Goal: Transaction & Acquisition: Book appointment/travel/reservation

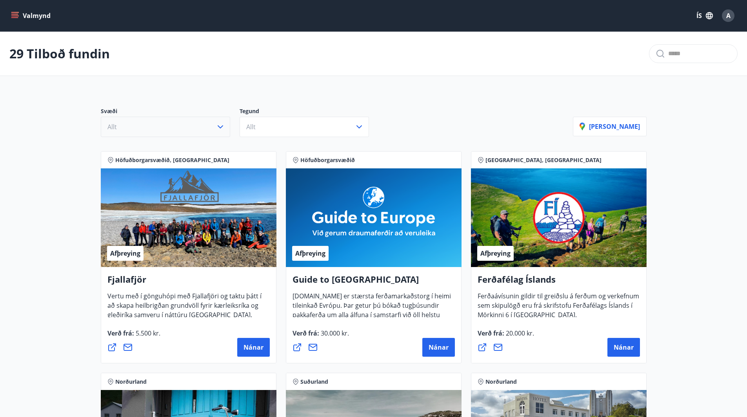
click at [201, 133] on button "Allt" at bounding box center [165, 127] width 129 height 20
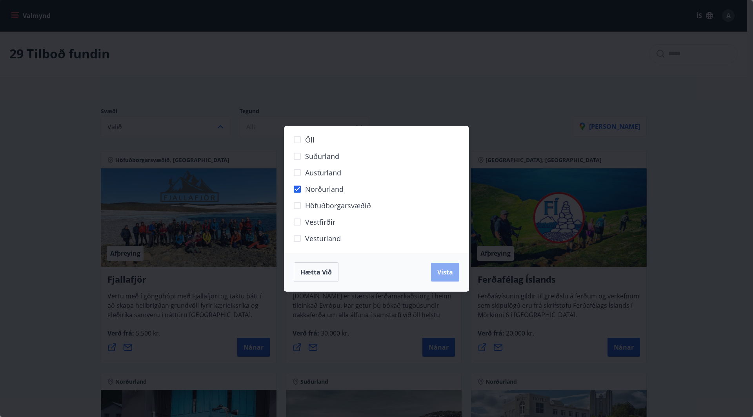
click at [442, 270] on span "Vista" at bounding box center [445, 272] width 16 height 9
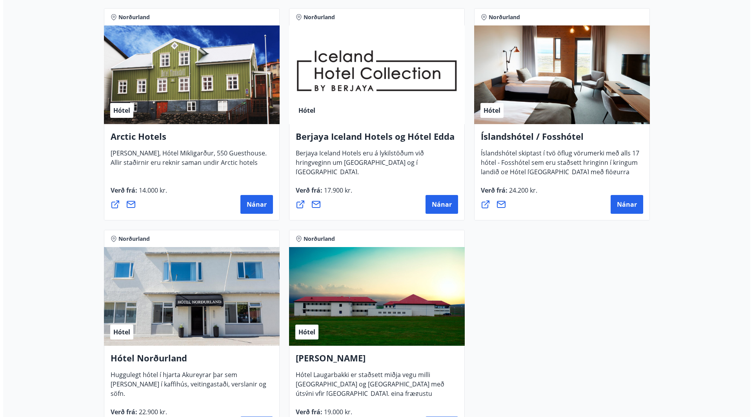
scroll to position [392, 0]
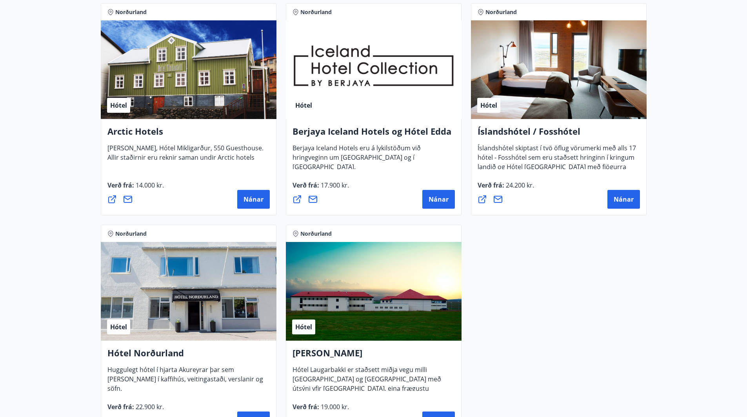
click at [560, 86] on div "Hótel" at bounding box center [559, 69] width 176 height 99
click at [632, 204] on button "Nánar" at bounding box center [623, 199] width 33 height 19
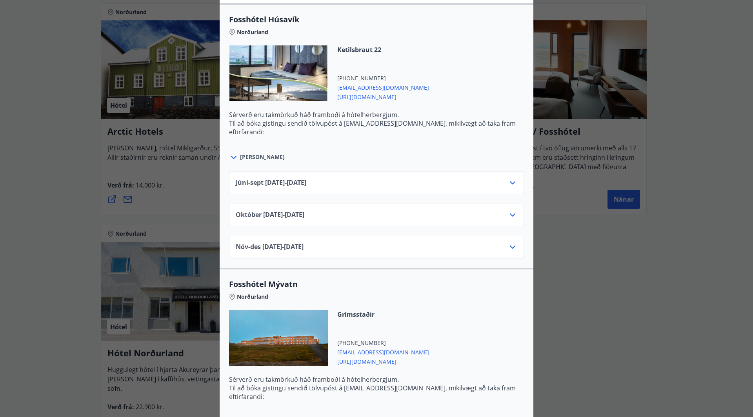
scroll to position [274, 0]
click at [336, 248] on div "Nóv-[DATE]11.25 - [DATE]" at bounding box center [376, 250] width 281 height 16
click at [509, 245] on icon at bounding box center [512, 246] width 9 height 9
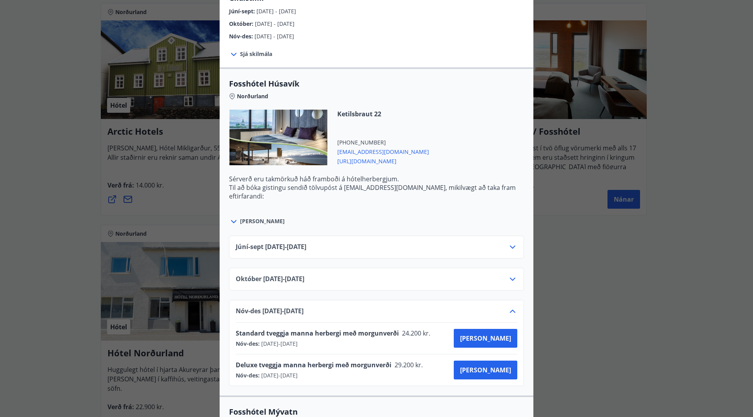
scroll to position [269, 0]
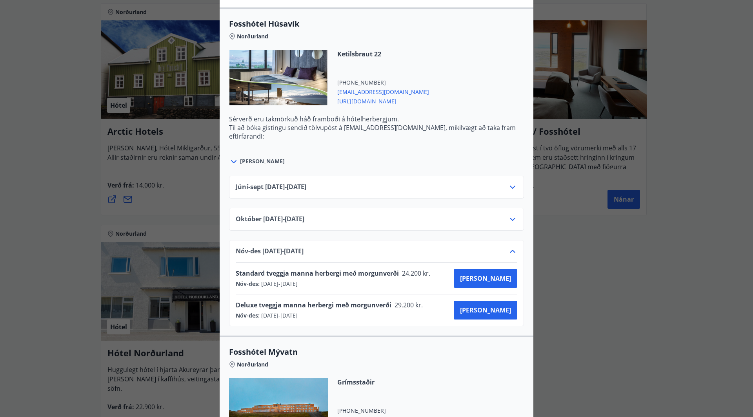
click at [671, 267] on div "Íslandshótel / Fosshótel Ekki er hægt að nýta Ferðaávísun fyrir bókanir sem eru…" at bounding box center [376, 208] width 753 height 417
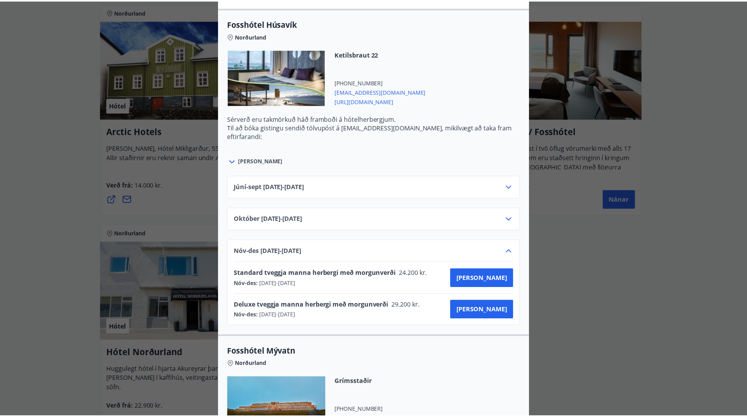
scroll to position [0, 0]
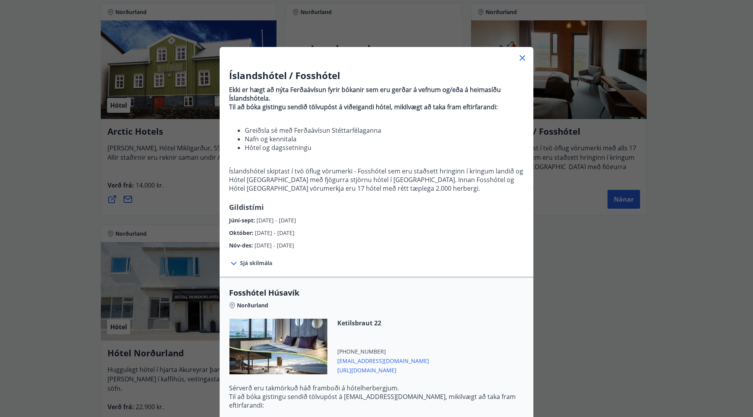
click at [517, 56] on icon at bounding box center [521, 57] width 9 height 9
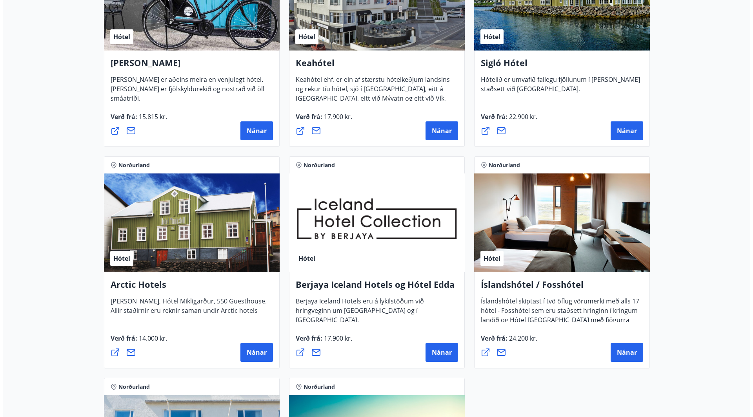
scroll to position [235, 0]
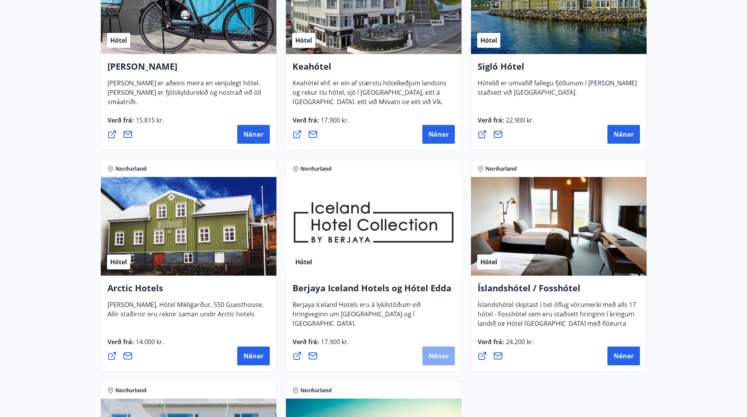
click at [444, 359] on span "Nánar" at bounding box center [438, 356] width 20 height 9
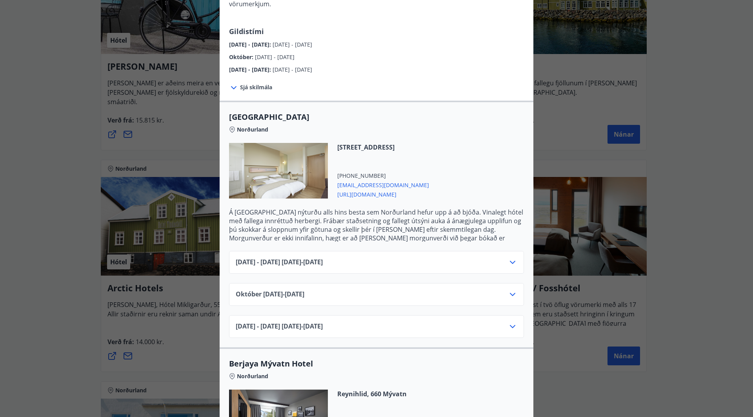
scroll to position [118, 0]
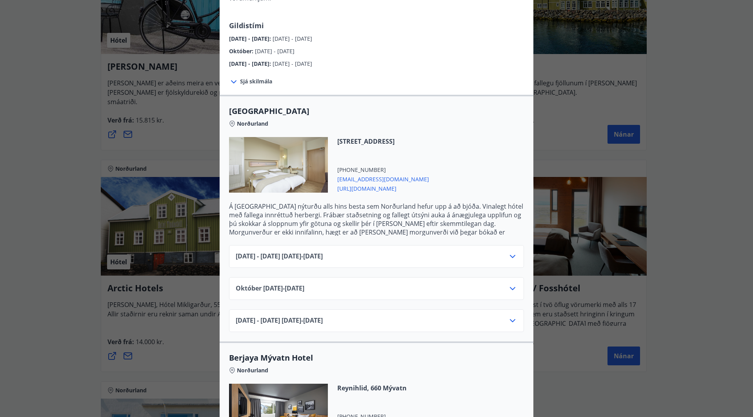
click at [510, 316] on icon at bounding box center [512, 320] width 9 height 9
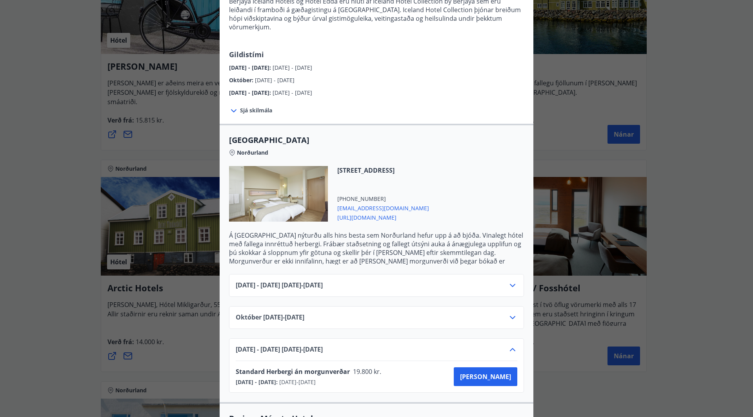
scroll to position [0, 0]
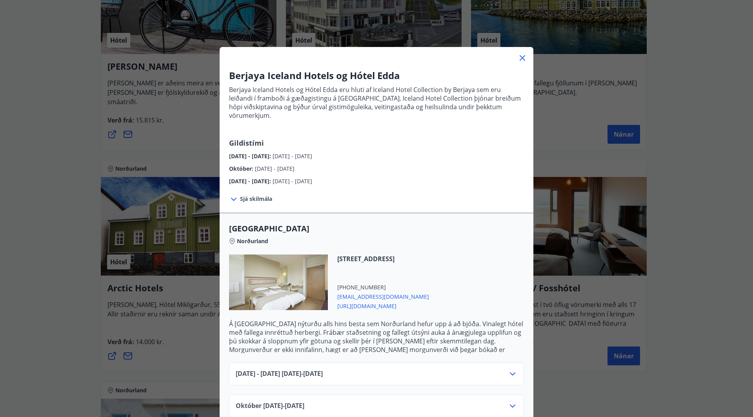
drag, startPoint x: 226, startPoint y: 219, endPoint x: 318, endPoint y: 220, distance: 92.1
click at [318, 223] on span "[GEOGRAPHIC_DATA]" at bounding box center [376, 228] width 295 height 11
copy span "[GEOGRAPHIC_DATA]"
click at [377, 301] on span "[URL][DOMAIN_NAME]" at bounding box center [383, 305] width 92 height 9
